Goal: Task Accomplishment & Management: Manage account settings

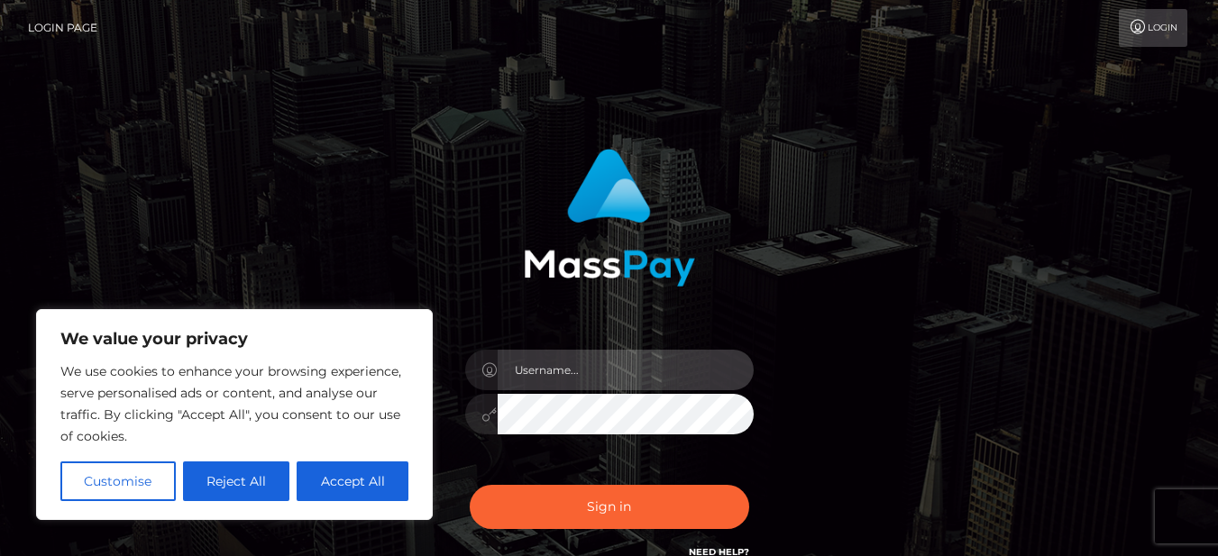
drag, startPoint x: 0, startPoint y: 0, endPoint x: 506, endPoint y: 367, distance: 624.7
click at [506, 367] on input "text" at bounding box center [626, 370] width 256 height 41
click at [542, 372] on input "text" at bounding box center [626, 370] width 256 height 41
type input "babyaledoll"
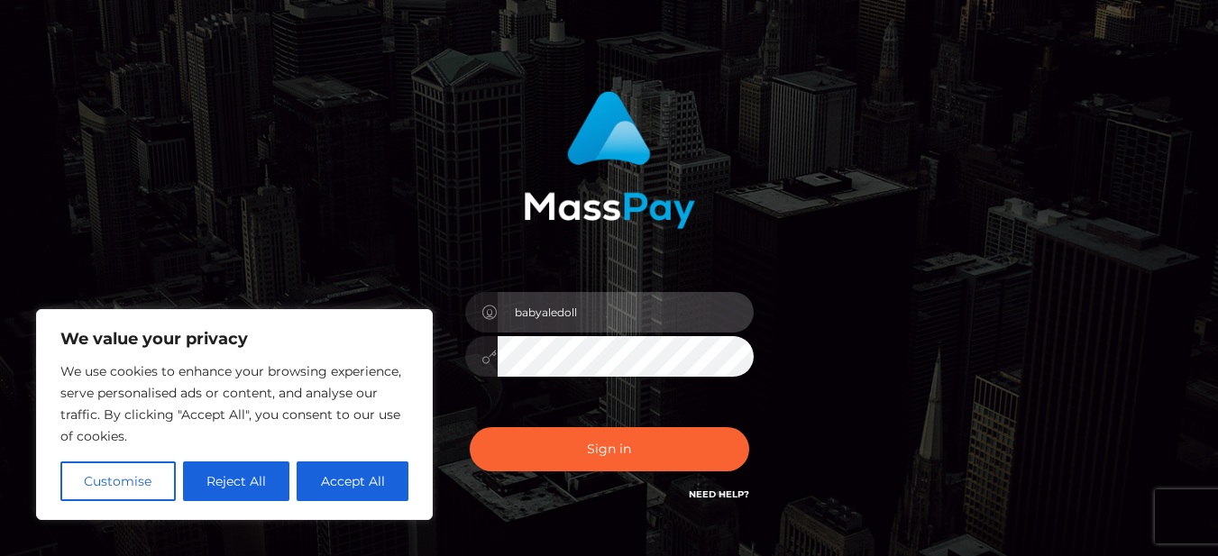
scroll to position [90, 0]
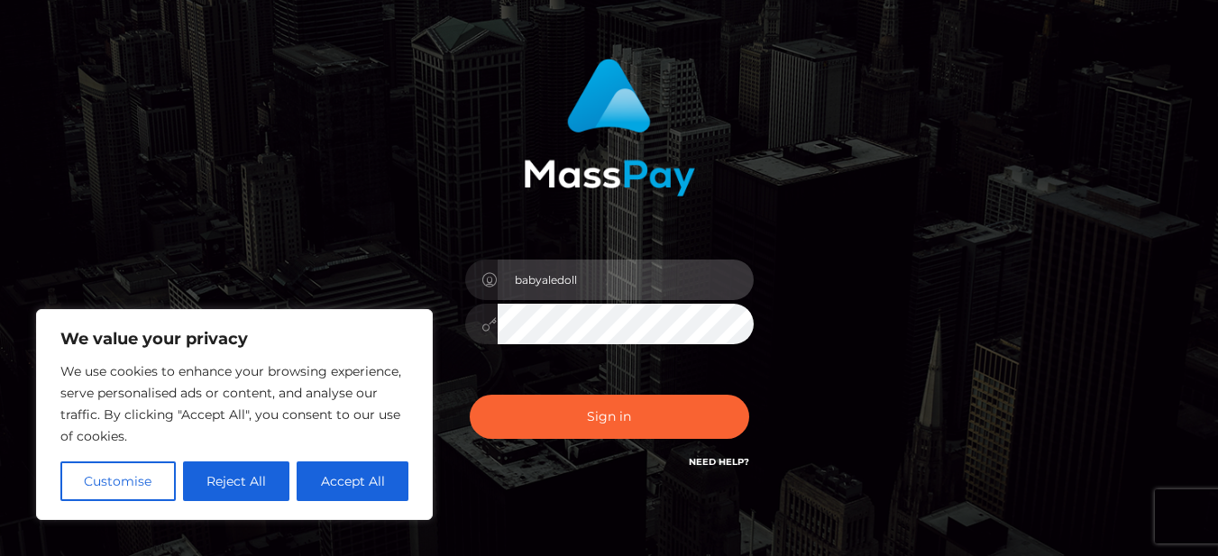
drag, startPoint x: 593, startPoint y: 291, endPoint x: 469, endPoint y: 287, distance: 124.5
click at [469, 287] on div "babyaledoll" at bounding box center [609, 277] width 288 height 35
click at [564, 292] on input "babyaledoll" at bounding box center [626, 280] width 256 height 41
drag, startPoint x: 593, startPoint y: 287, endPoint x: 541, endPoint y: 282, distance: 52.5
click at [541, 282] on input "babyaledoll" at bounding box center [626, 280] width 256 height 41
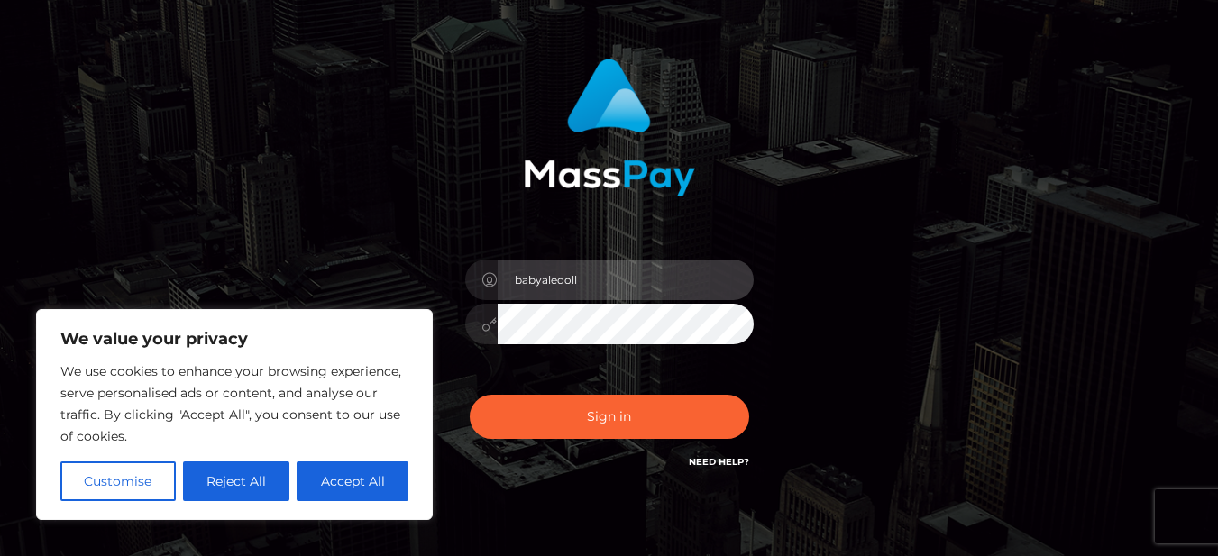
click at [474, 282] on div "babyaledoll" at bounding box center [609, 277] width 288 height 35
drag, startPoint x: 589, startPoint y: 279, endPoint x: 484, endPoint y: 283, distance: 104.6
click at [484, 283] on div "babyaledoll" at bounding box center [609, 277] width 288 height 35
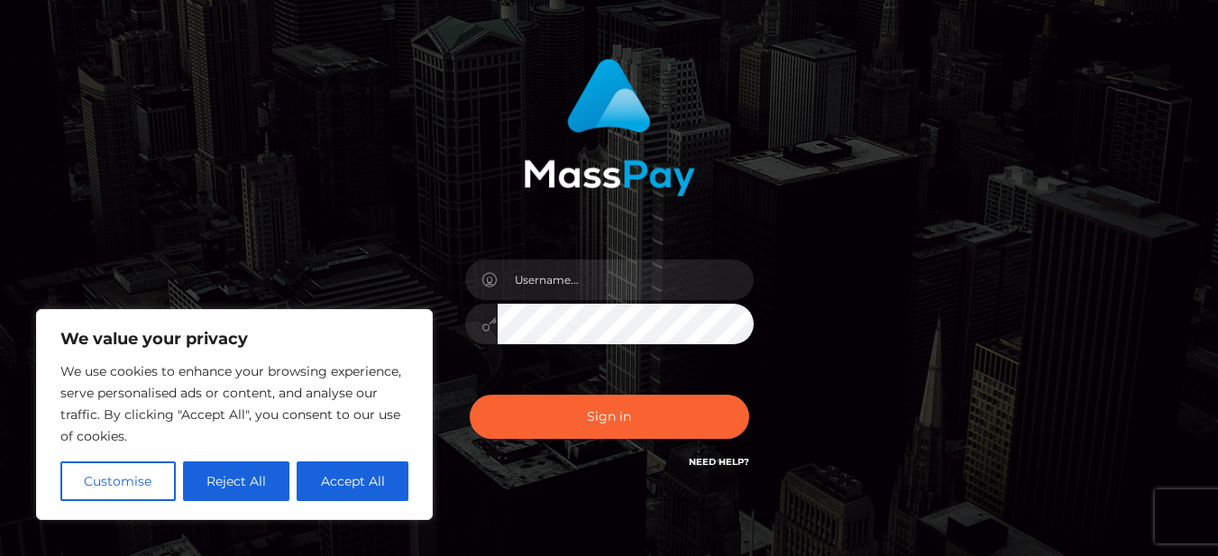
drag, startPoint x: 543, startPoint y: 278, endPoint x: 700, endPoint y: 460, distance: 240.3
click at [700, 460] on link "Need Help?" at bounding box center [719, 462] width 60 height 12
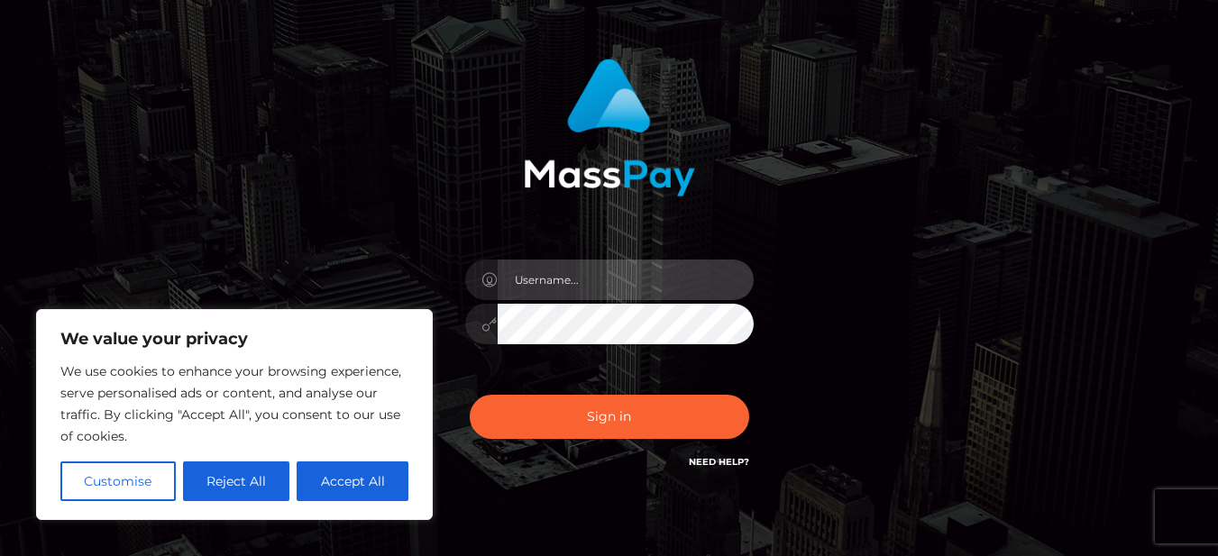
click at [599, 283] on input "text" at bounding box center [626, 280] width 256 height 41
type input "[EMAIL_ADDRESS][DOMAIN_NAME]"
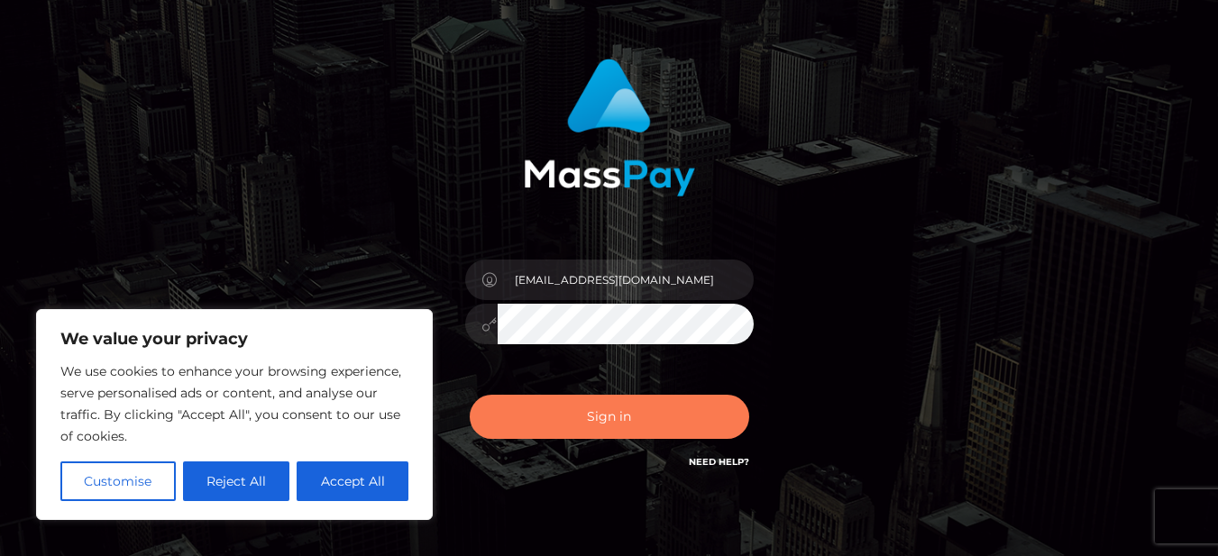
click at [574, 415] on button "Sign in" at bounding box center [609, 417] width 279 height 44
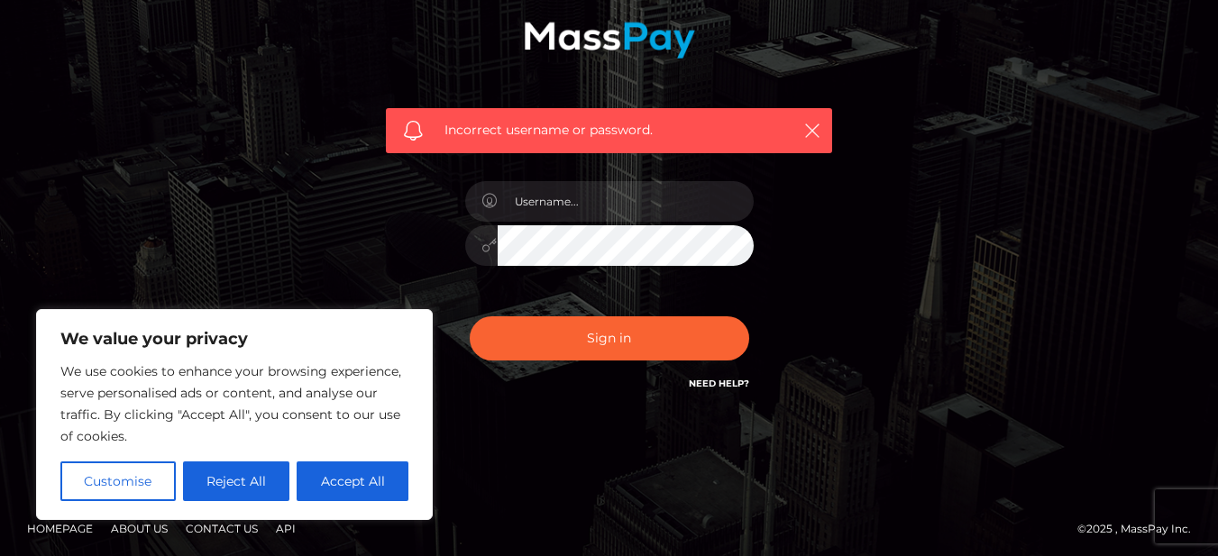
scroll to position [233, 0]
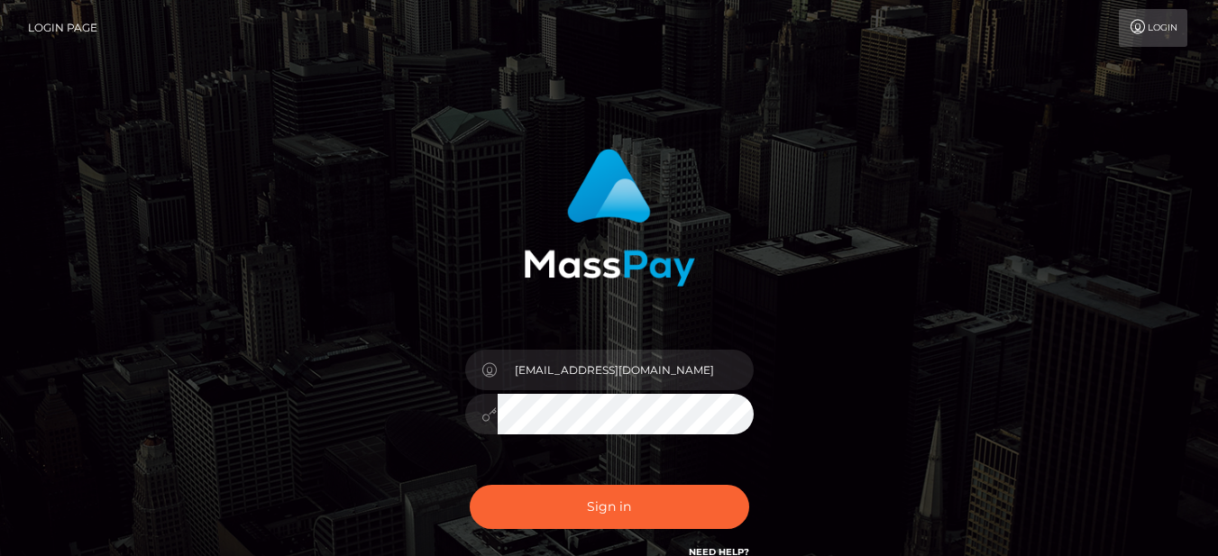
scroll to position [90, 0]
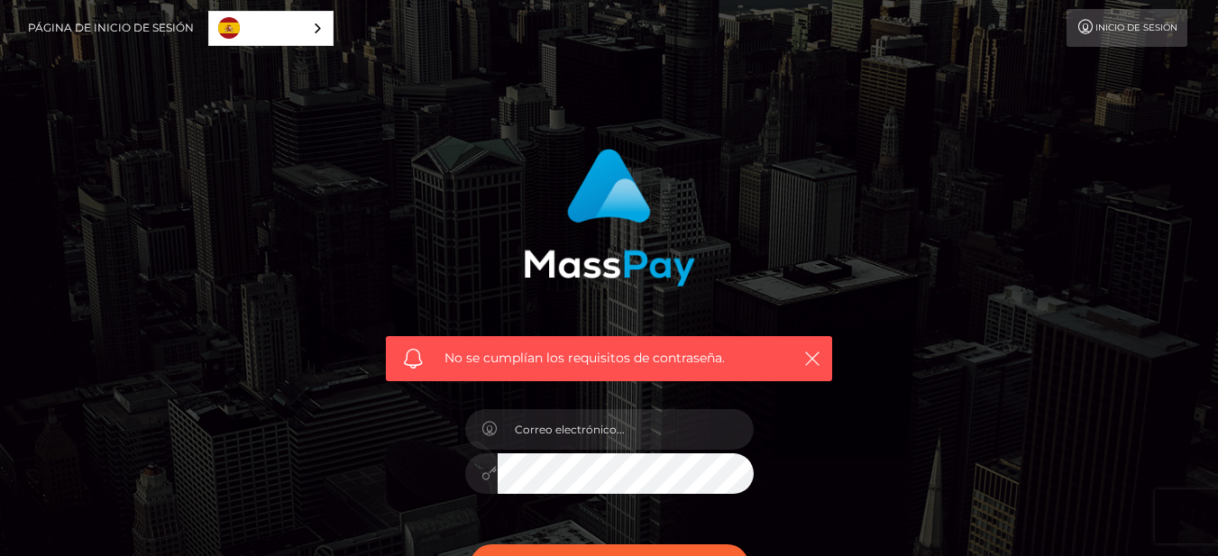
scroll to position [90, 0]
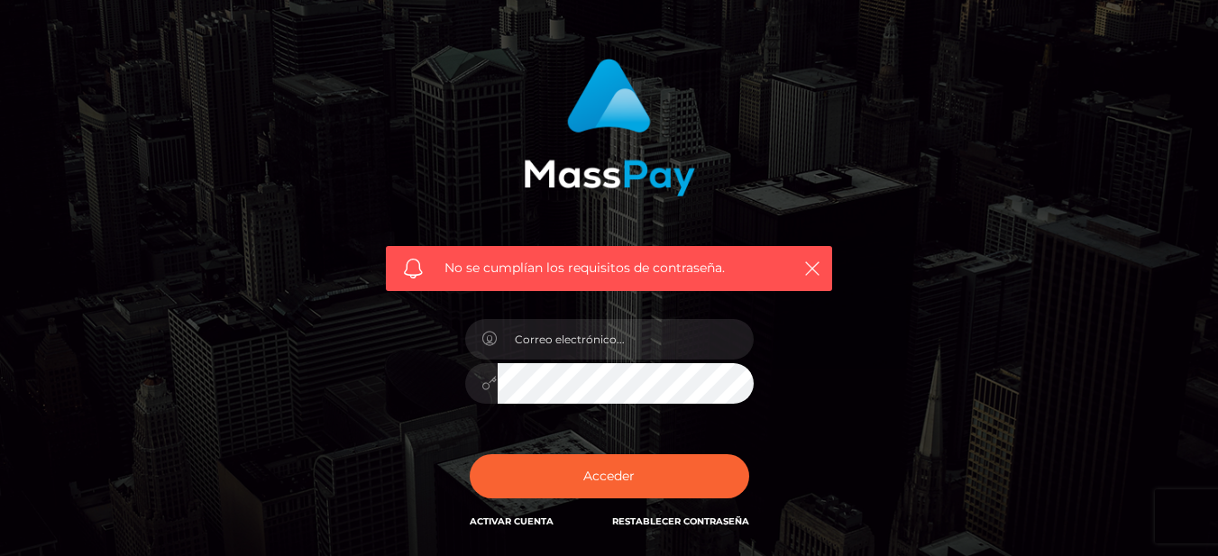
click at [525, 273] on span "No se cumplían los requisitos de contraseña." at bounding box center [608, 268] width 329 height 19
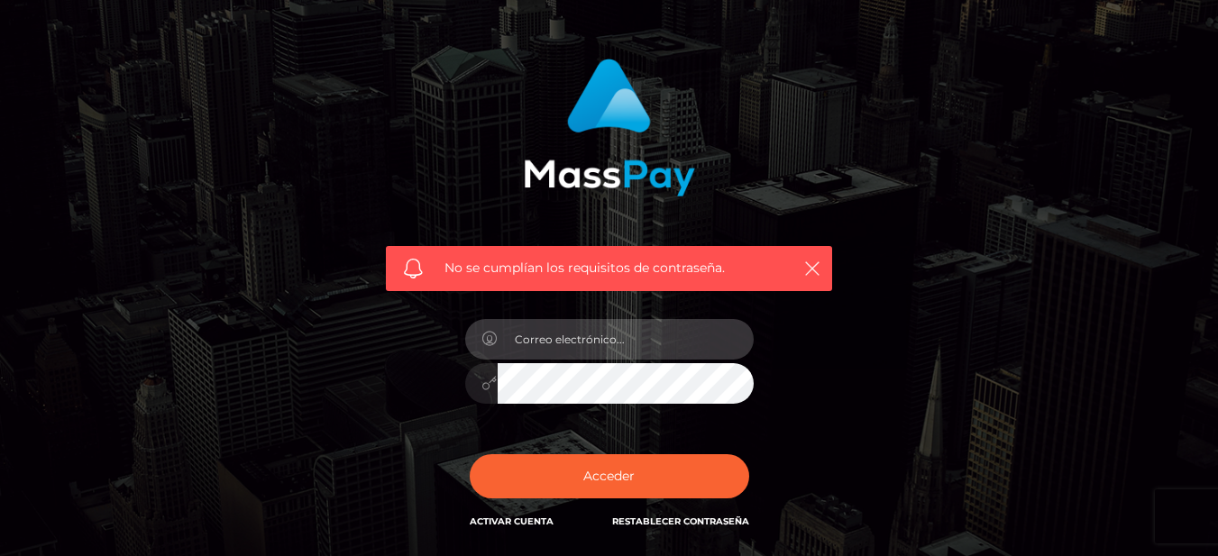
click at [544, 340] on input "email" at bounding box center [626, 339] width 256 height 41
type input "[EMAIL_ADDRESS][DOMAIN_NAME]"
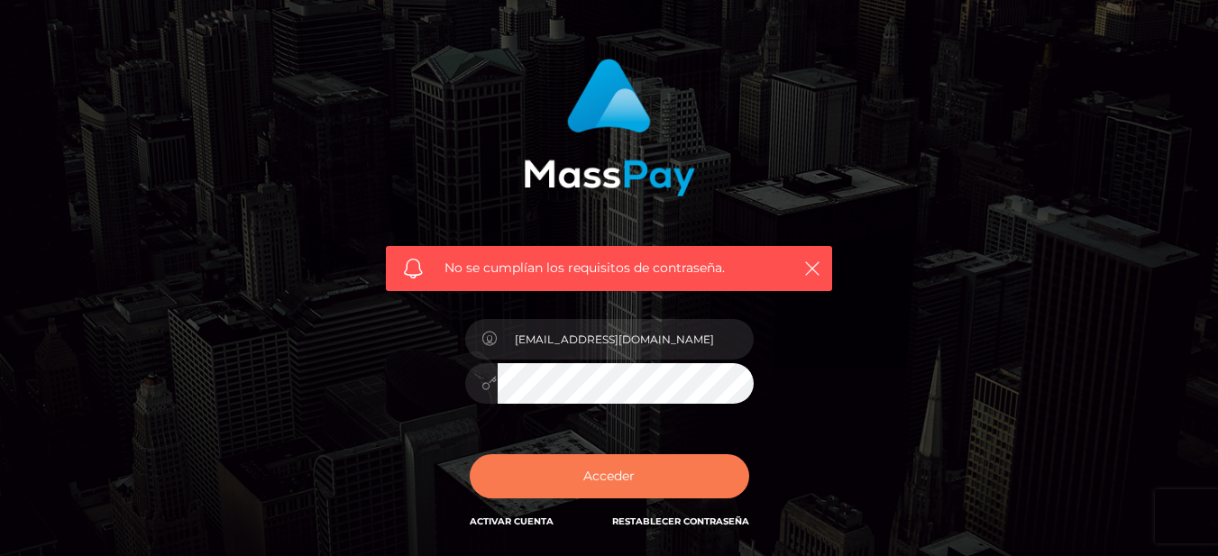
click at [597, 470] on button "Acceder" at bounding box center [609, 476] width 279 height 44
